Goal: Task Accomplishment & Management: Complete application form

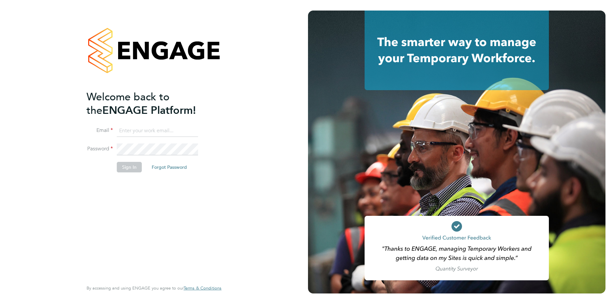
type input "susan-anne.williams@justice.gov.uk"
click at [135, 167] on button "Sign In" at bounding box center [129, 167] width 25 height 11
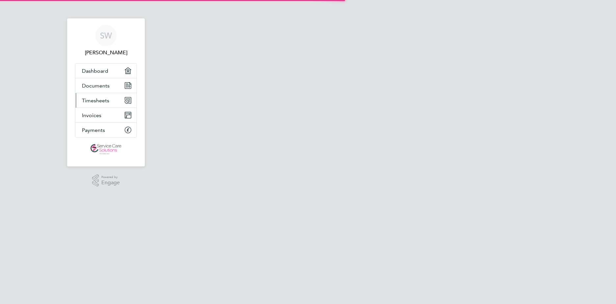
click at [117, 100] on link "Timesheets" at bounding box center [105, 100] width 61 height 14
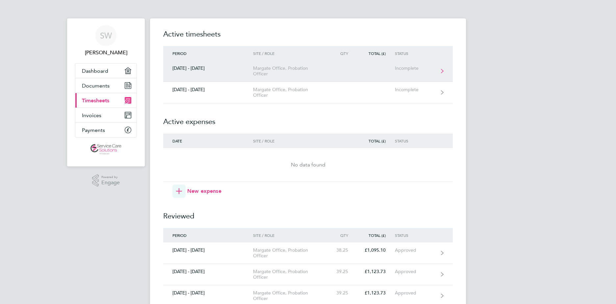
click at [296, 72] on div "Margate Office, Probation Officer" at bounding box center [290, 71] width 75 height 11
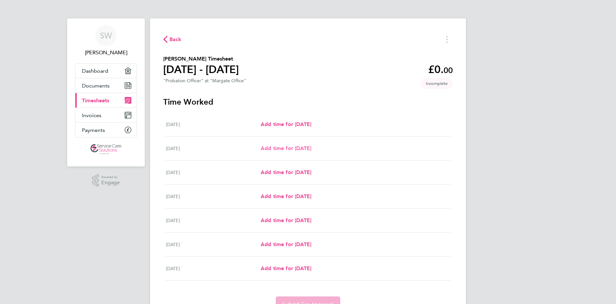
click at [289, 147] on span "Add time for [DATE]" at bounding box center [286, 148] width 51 height 6
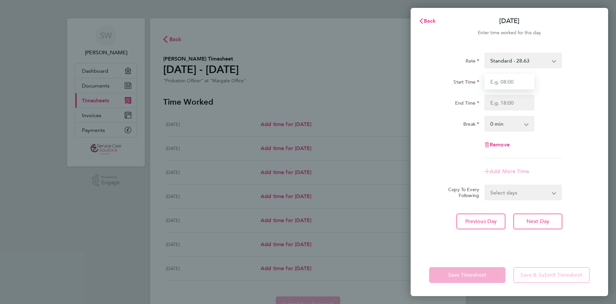
click at [504, 83] on input "Start Time" at bounding box center [510, 82] width 50 height 16
click at [513, 86] on input "Start Time" at bounding box center [510, 82] width 50 height 16
type input "09:00"
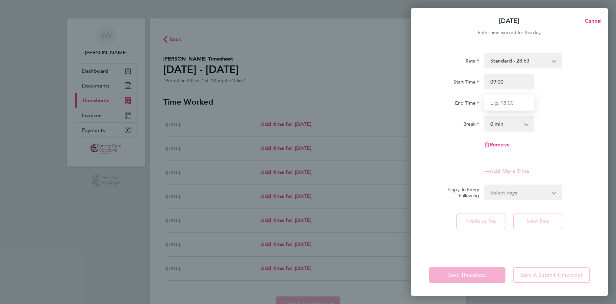
click at [495, 98] on input "End Time" at bounding box center [510, 103] width 50 height 16
click at [498, 102] on input "End Time" at bounding box center [510, 103] width 50 height 16
type input "17:30"
click at [514, 126] on select "0 min 15 min 30 min 45 min 60 min 75 min 90 min" at bounding box center [505, 124] width 41 height 14
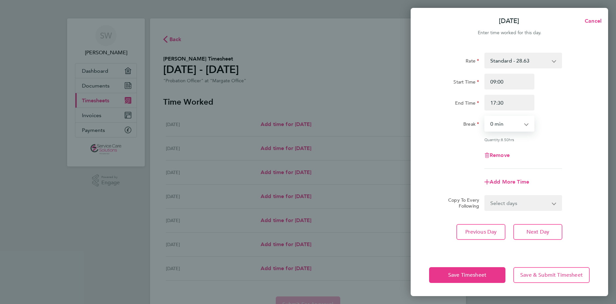
select select "30"
click at [485, 117] on select "0 min 15 min 30 min 45 min 60 min 75 min 90 min" at bounding box center [505, 124] width 41 height 14
click at [540, 229] on span "Next Day" at bounding box center [538, 232] width 23 height 7
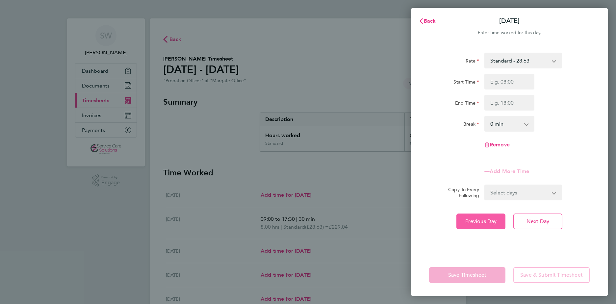
click at [492, 226] on button "Previous Day" at bounding box center [481, 222] width 49 height 16
select select "30"
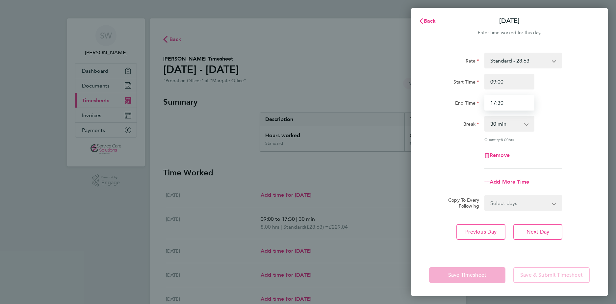
click at [511, 100] on input "17:30" at bounding box center [510, 103] width 50 height 16
type input "18:00"
click at [531, 230] on span "Next Day" at bounding box center [538, 232] width 23 height 7
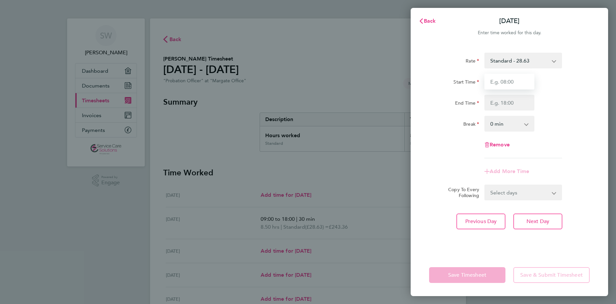
click at [507, 83] on input "Start Time" at bounding box center [510, 82] width 50 height 16
type input "09:00"
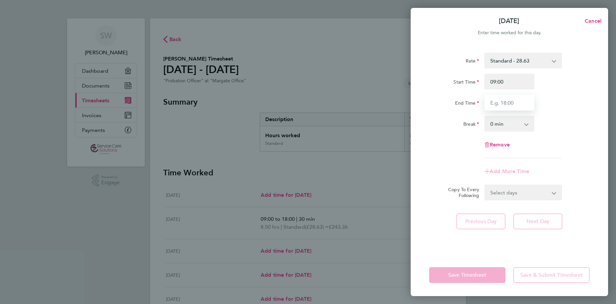
click at [514, 108] on input "End Time" at bounding box center [510, 103] width 50 height 16
click at [512, 103] on input "End Time" at bounding box center [510, 103] width 50 height 16
type input "19:00"
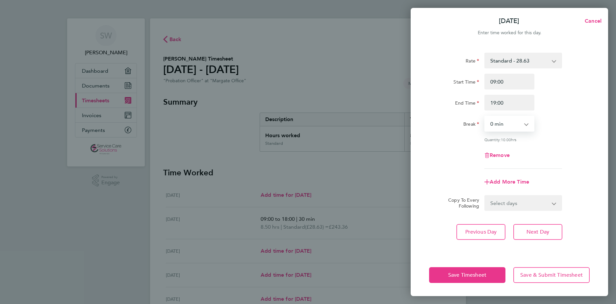
click at [491, 129] on select "0 min 15 min 30 min 45 min 60 min 75 min 90 min" at bounding box center [505, 124] width 41 height 14
select select "60"
click at [485, 117] on select "0 min 15 min 30 min 45 min 60 min 75 min 90 min" at bounding box center [505, 124] width 41 height 14
click at [534, 231] on span "Next Day" at bounding box center [538, 232] width 23 height 7
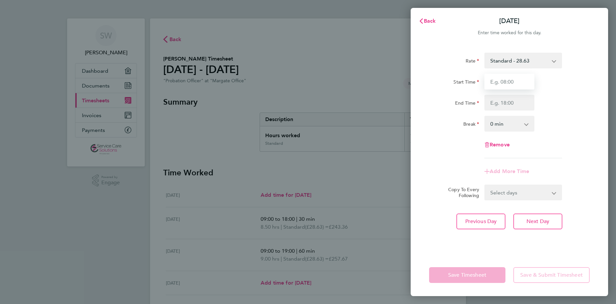
drag, startPoint x: 510, startPoint y: 83, endPoint x: 506, endPoint y: 87, distance: 6.1
click at [510, 83] on input "Start Time" at bounding box center [510, 82] width 50 height 16
click at [499, 85] on input "Start Time" at bounding box center [510, 82] width 50 height 16
type input "09:00"
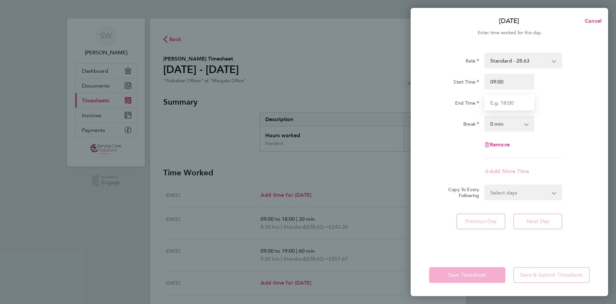
click at [497, 107] on input "End Time" at bounding box center [510, 103] width 50 height 16
click at [503, 103] on input "End Time" at bounding box center [510, 103] width 50 height 16
type input "17:00"
drag, startPoint x: 491, startPoint y: 124, endPoint x: 491, endPoint y: 128, distance: 3.7
click at [491, 124] on select "0 min 15 min 30 min 45 min 60 min 75 min 90 min" at bounding box center [505, 124] width 41 height 14
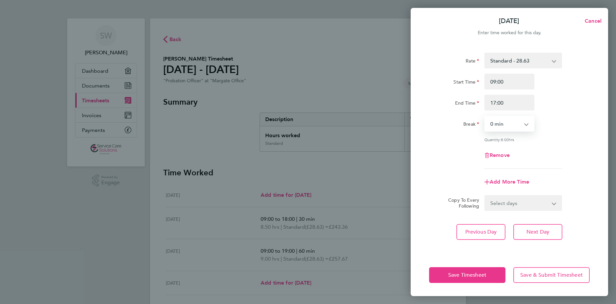
select select "30"
click at [485, 117] on select "0 min 15 min 30 min 45 min 60 min 75 min 90 min" at bounding box center [505, 124] width 41 height 14
drag, startPoint x: 539, startPoint y: 235, endPoint x: 531, endPoint y: 232, distance: 8.2
click at [538, 235] on button "Next Day" at bounding box center [538, 232] width 49 height 16
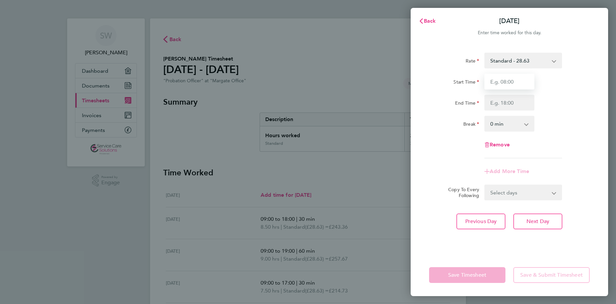
click at [527, 78] on input "Start Time" at bounding box center [510, 82] width 50 height 16
type input "09:00"
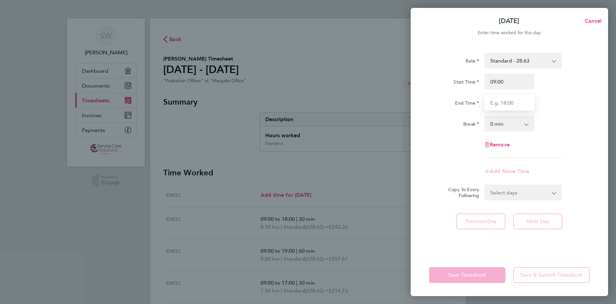
click at [504, 109] on input "End Time" at bounding box center [510, 103] width 50 height 16
type input "16:45"
click at [509, 128] on select "0 min 15 min 30 min 45 min 60 min 75 min 90 min" at bounding box center [505, 124] width 41 height 14
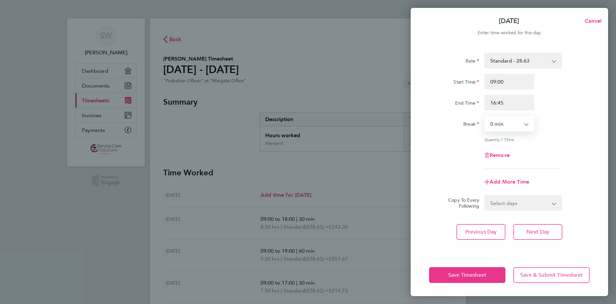
select select "30"
click at [485, 117] on select "0 min 15 min 30 min 45 min 60 min 75 min 90 min" at bounding box center [505, 124] width 41 height 14
click at [540, 230] on span "Next Day" at bounding box center [538, 232] width 23 height 7
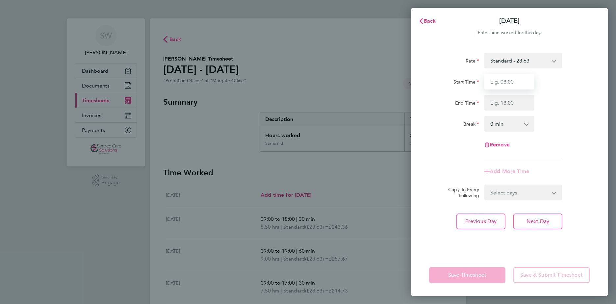
click at [499, 86] on input "Start Time" at bounding box center [510, 82] width 50 height 16
click at [510, 85] on input "Start Time" at bounding box center [510, 82] width 50 height 16
type input "18:00"
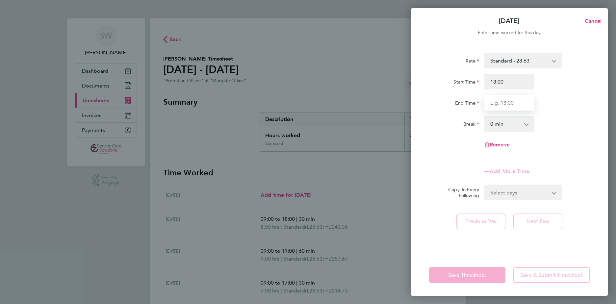
click at [497, 104] on input "End Time" at bounding box center [510, 103] width 50 height 16
type input "21:00"
click at [496, 125] on select "0 min 15 min 30 min 45 min 60 min 75 min 90 min" at bounding box center [505, 124] width 41 height 14
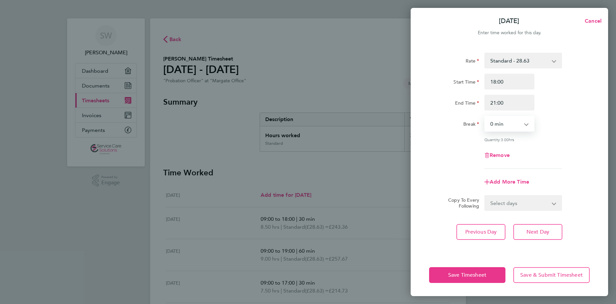
click at [497, 125] on select "0 min 15 min 30 min 45 min 60 min 75 min 90 min" at bounding box center [505, 124] width 41 height 14
click at [540, 232] on span "Next Day" at bounding box center [538, 232] width 23 height 7
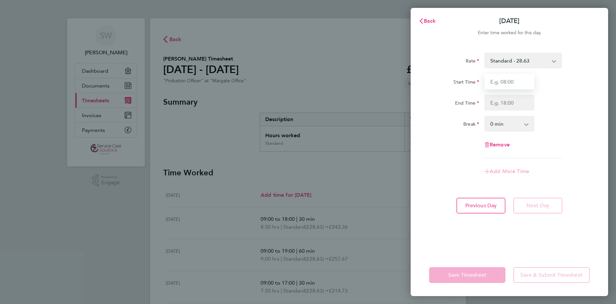
click at [504, 87] on input "Start Time" at bounding box center [510, 82] width 50 height 16
type input "11:00"
click at [523, 103] on input "End Time" at bounding box center [510, 103] width 50 height 16
type input "14:30"
click at [511, 126] on select "0 min 15 min 30 min 45 min 60 min 75 min 90 min" at bounding box center [505, 124] width 41 height 14
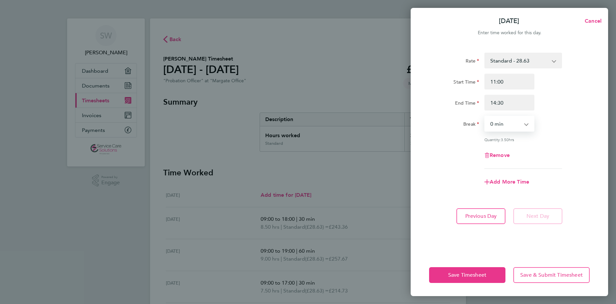
click at [510, 127] on select "0 min 15 min 30 min 45 min 60 min 75 min 90 min" at bounding box center [505, 124] width 41 height 14
click at [491, 276] on button "Save Timesheet" at bounding box center [467, 275] width 76 height 16
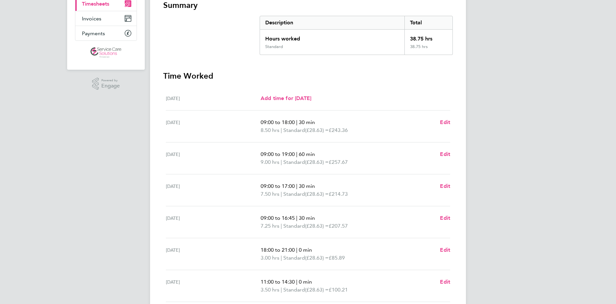
scroll to position [153, 0]
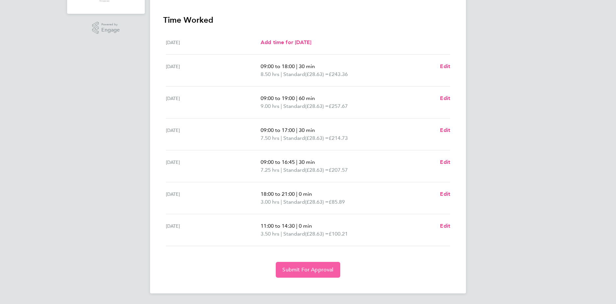
click at [309, 268] on span "Submit For Approval" at bounding box center [307, 270] width 51 height 7
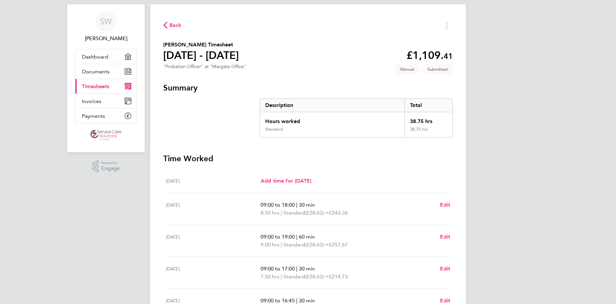
scroll to position [0, 0]
